Goal: Complete application form

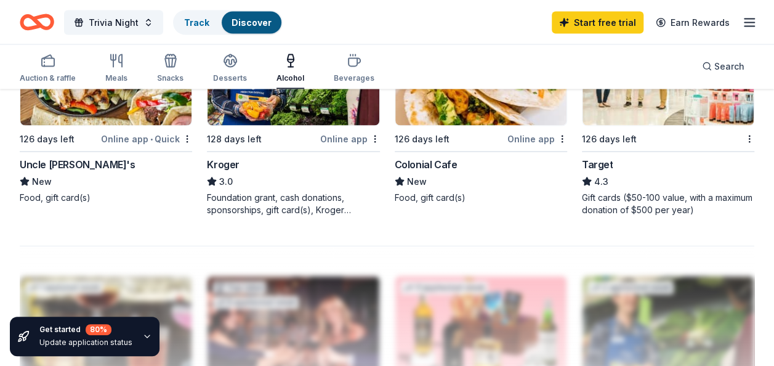
scroll to position [985, 0]
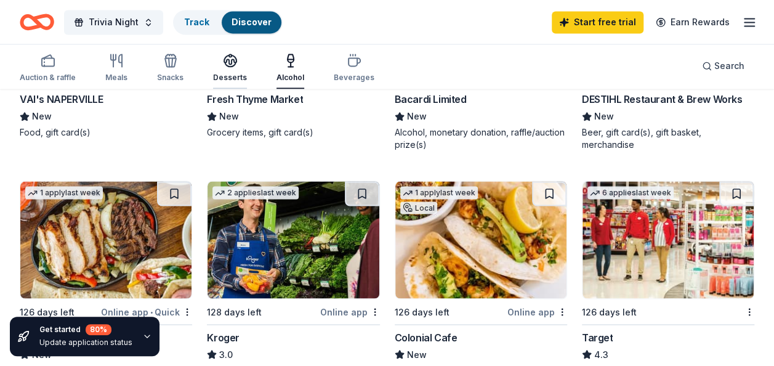
click at [217, 68] on div "Desserts" at bounding box center [230, 68] width 34 height 30
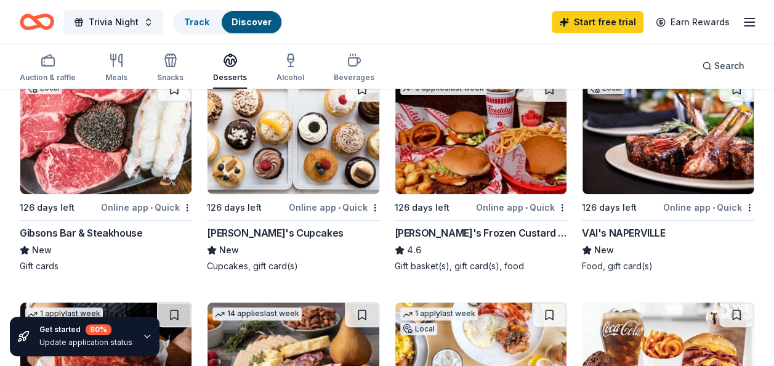
scroll to position [156, 0]
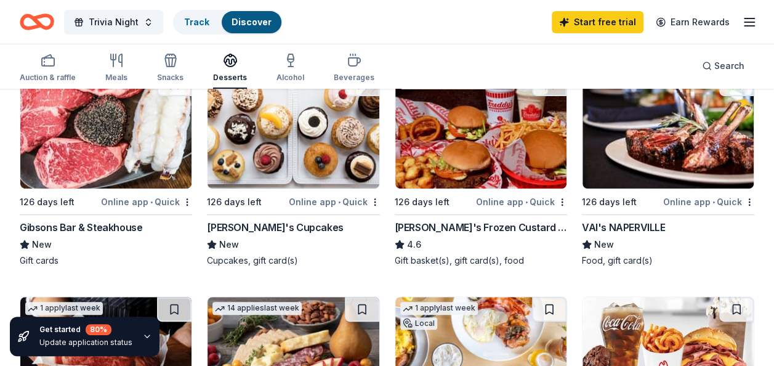
click at [492, 172] on img at bounding box center [480, 129] width 171 height 117
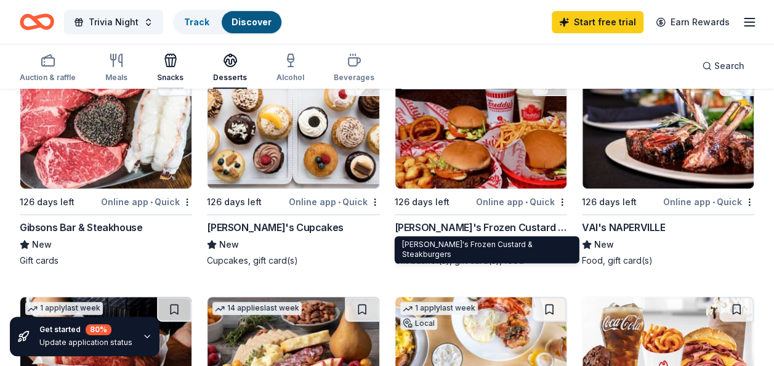
click at [172, 75] on div "Snacks" at bounding box center [170, 78] width 26 height 10
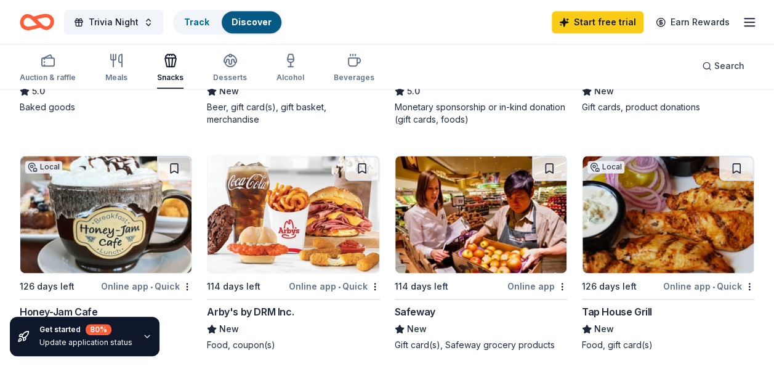
scroll to position [772, 0]
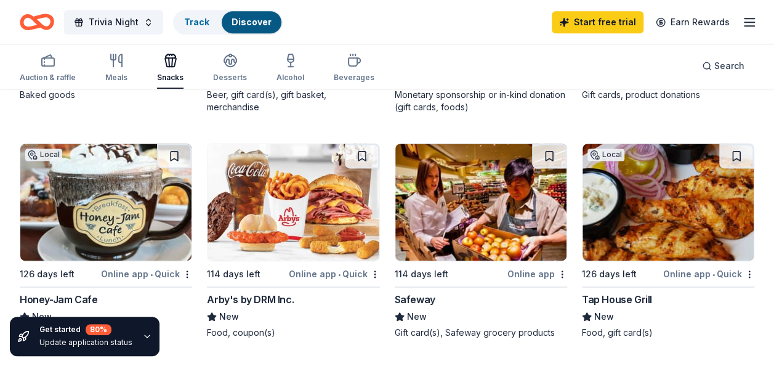
click at [166, 271] on div "Online app • Quick" at bounding box center [146, 273] width 91 height 15
click at [39, 59] on div "button" at bounding box center [48, 60] width 56 height 15
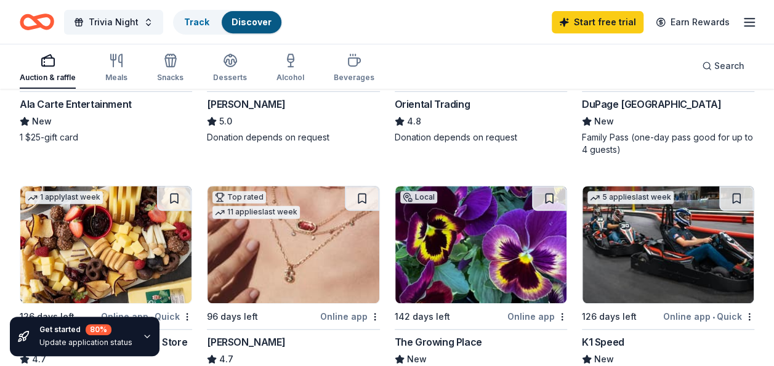
scroll to position [394, 0]
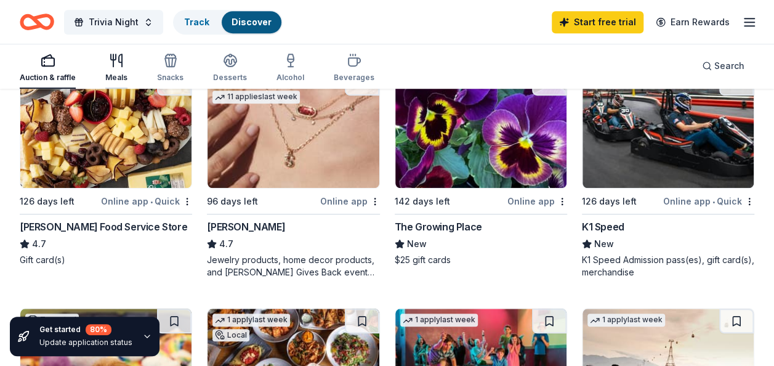
click at [115, 70] on div "Meals" at bounding box center [116, 68] width 22 height 30
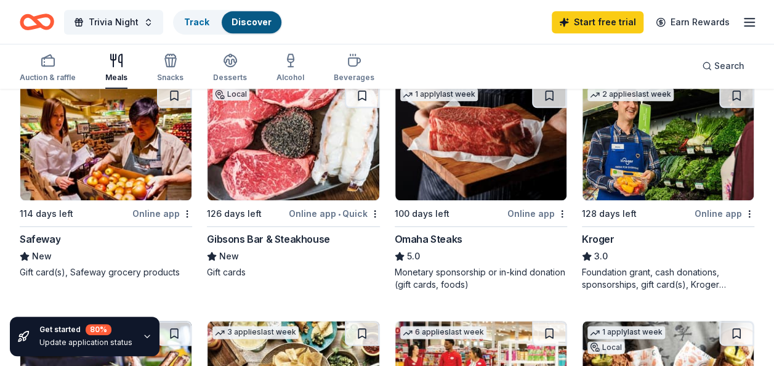
scroll to position [632, 0]
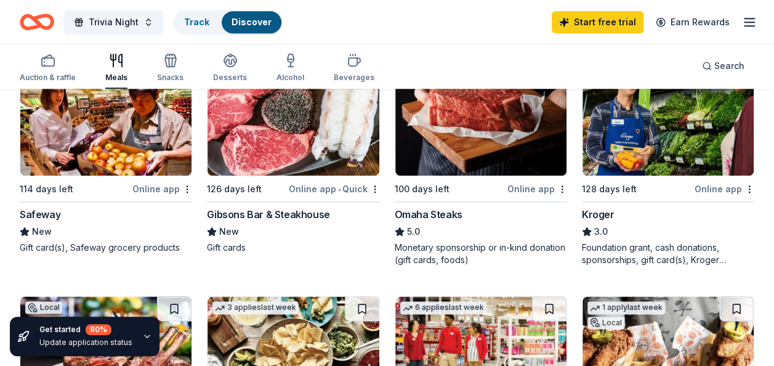
click at [299, 163] on img at bounding box center [293, 117] width 171 height 117
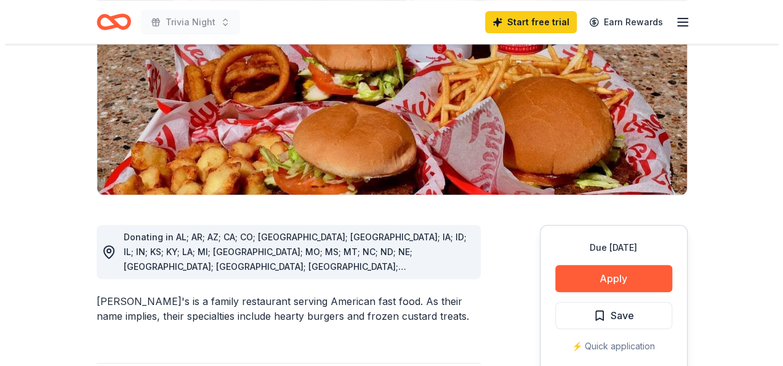
scroll to position [222, 0]
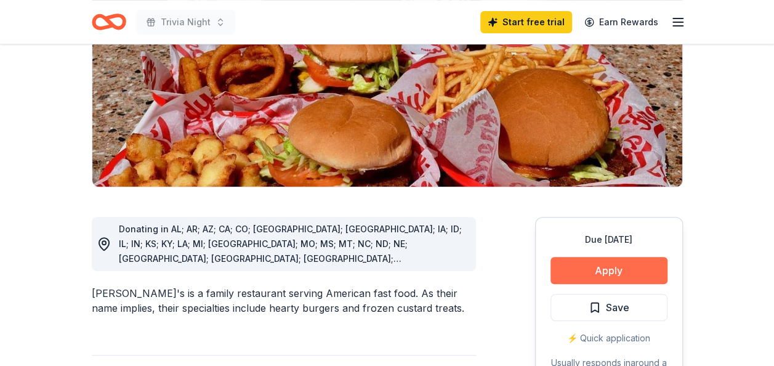
click at [622, 257] on button "Apply" at bounding box center [609, 270] width 117 height 27
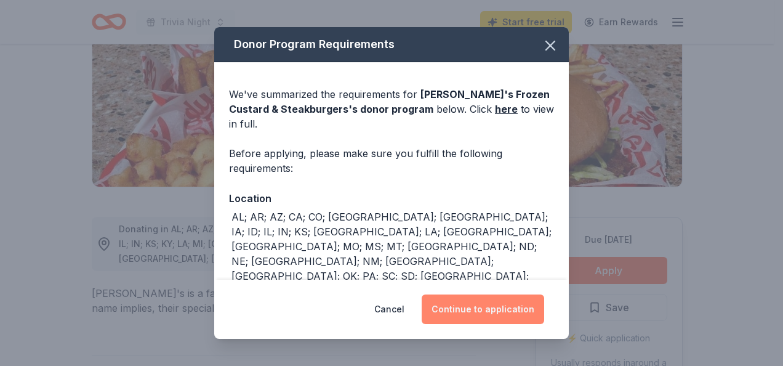
click at [514, 312] on button "Continue to application" at bounding box center [483, 309] width 123 height 30
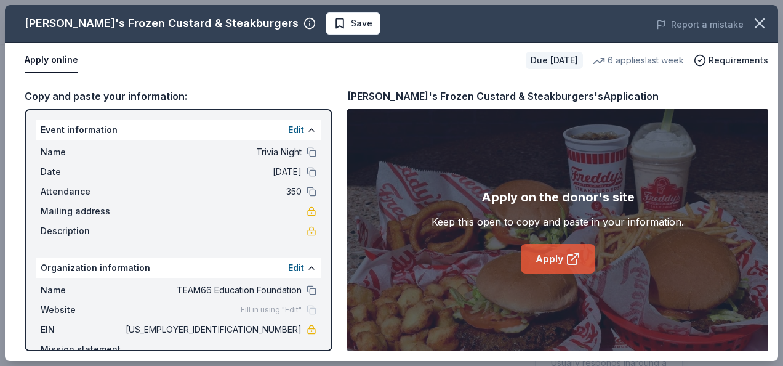
click at [546, 254] on link "Apply" at bounding box center [558, 259] width 75 height 30
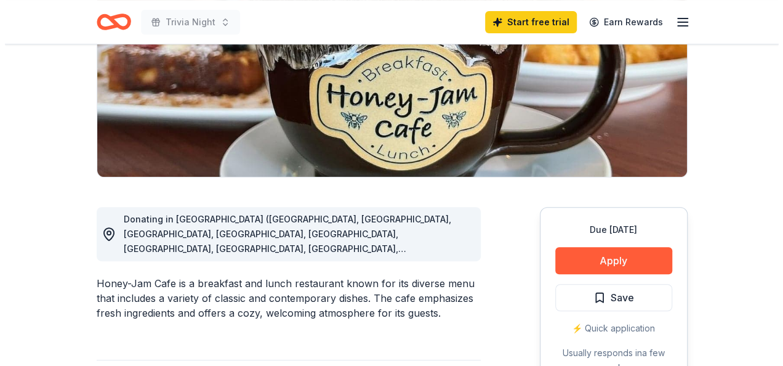
scroll to position [238, 0]
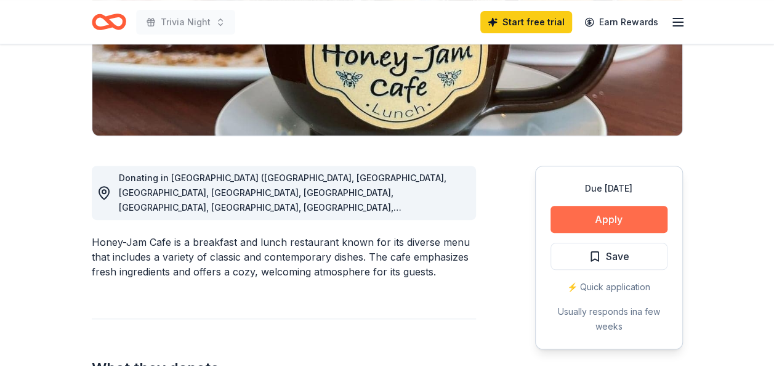
click at [563, 212] on button "Apply" at bounding box center [609, 219] width 117 height 27
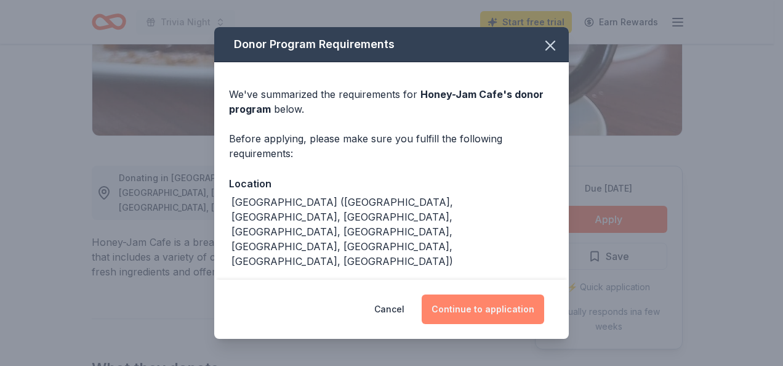
click at [490, 310] on button "Continue to application" at bounding box center [483, 309] width 123 height 30
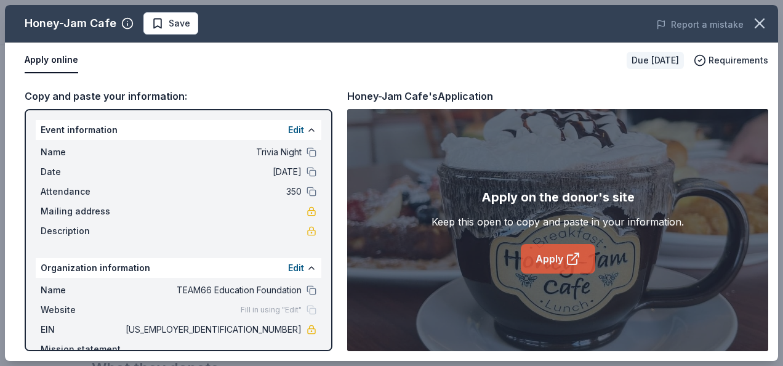
click at [575, 262] on icon at bounding box center [573, 258] width 15 height 15
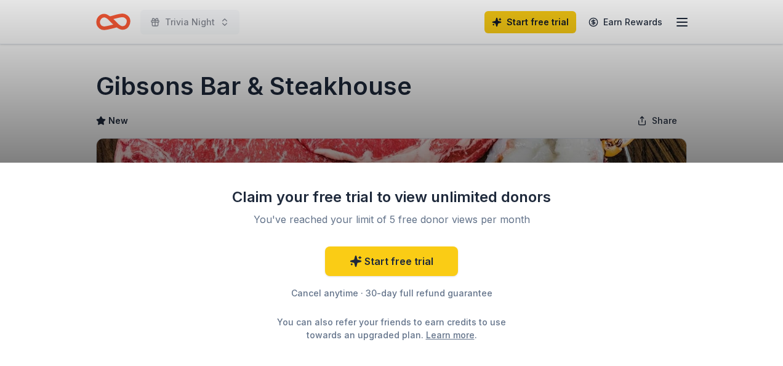
click at [459, 109] on div "Claim your free trial to view unlimited donors You've reached your limit of 5 f…" at bounding box center [391, 183] width 783 height 366
